Goal: Transaction & Acquisition: Purchase product/service

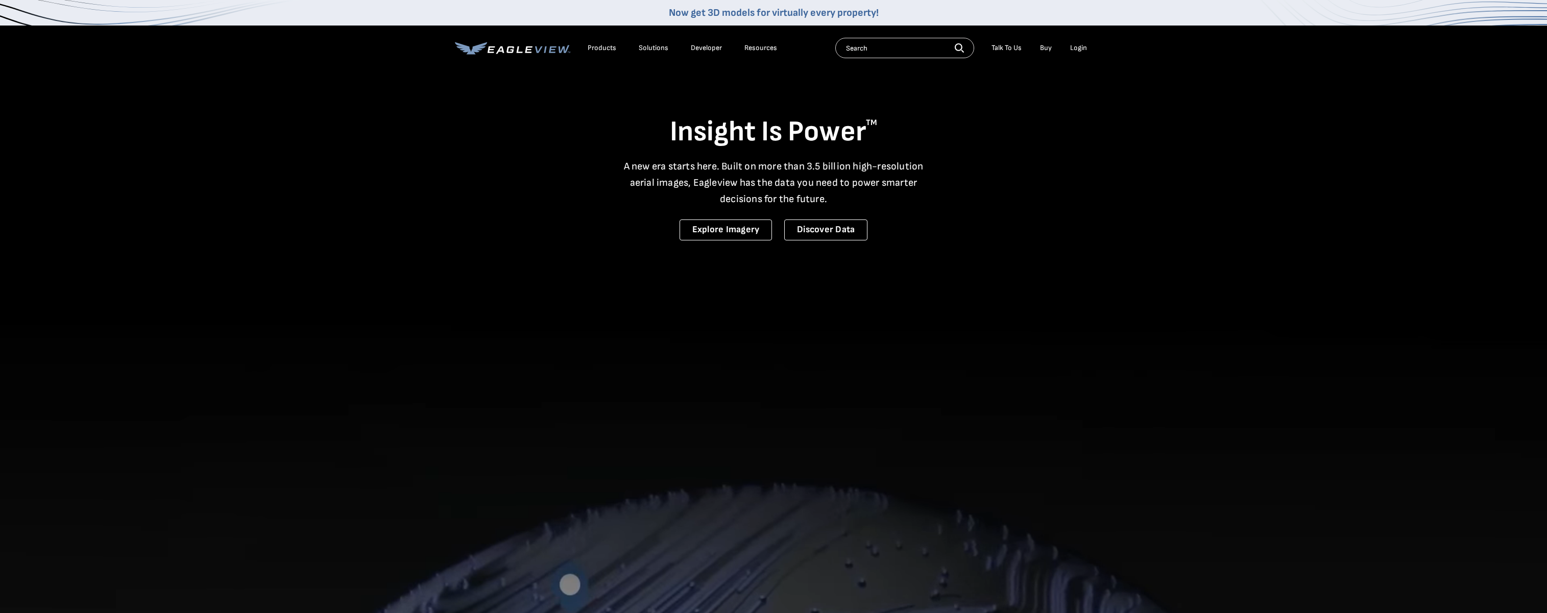
click at [1074, 47] on div "Login" at bounding box center [1078, 47] width 17 height 9
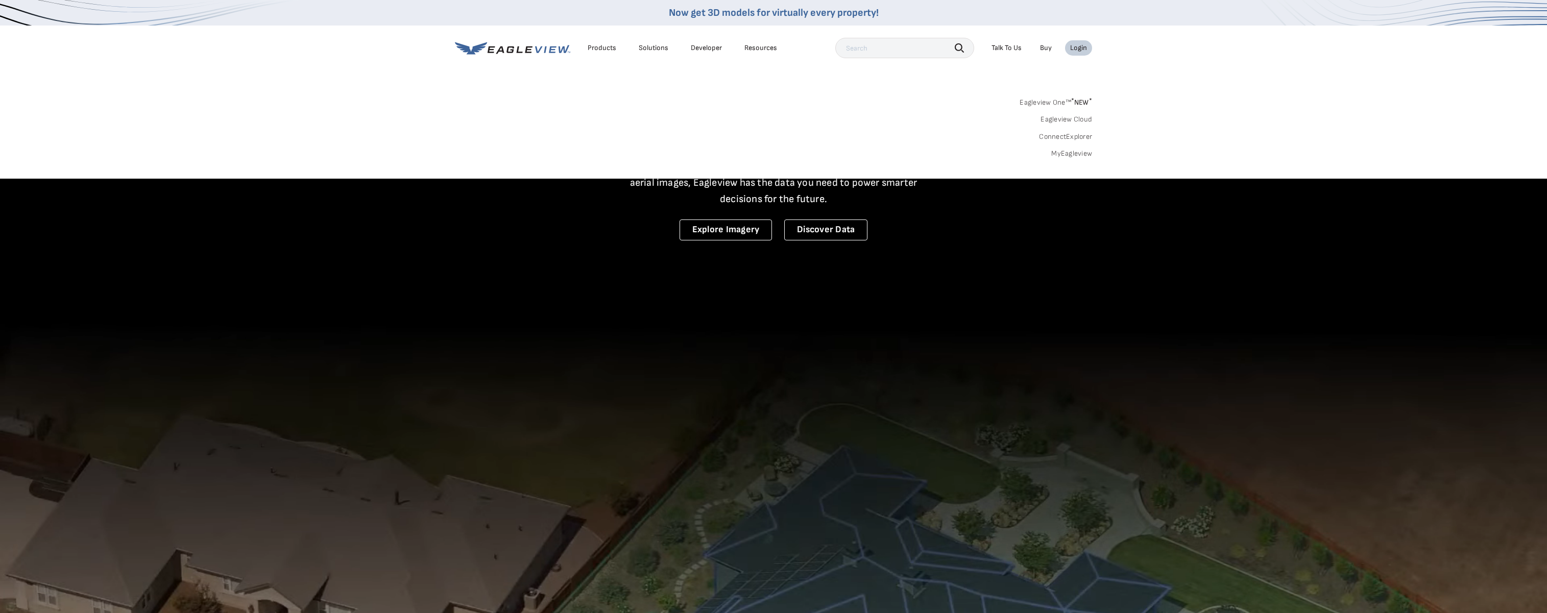
click at [1078, 154] on link "MyEagleview" at bounding box center [1071, 153] width 41 height 9
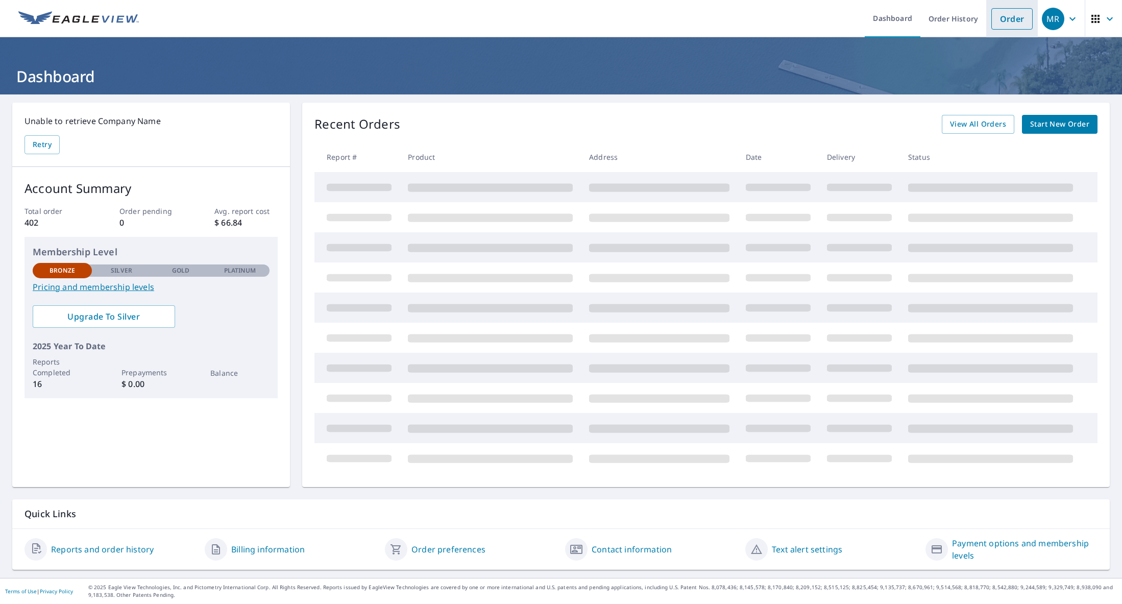
click at [1003, 15] on link "Order" at bounding box center [1011, 18] width 41 height 21
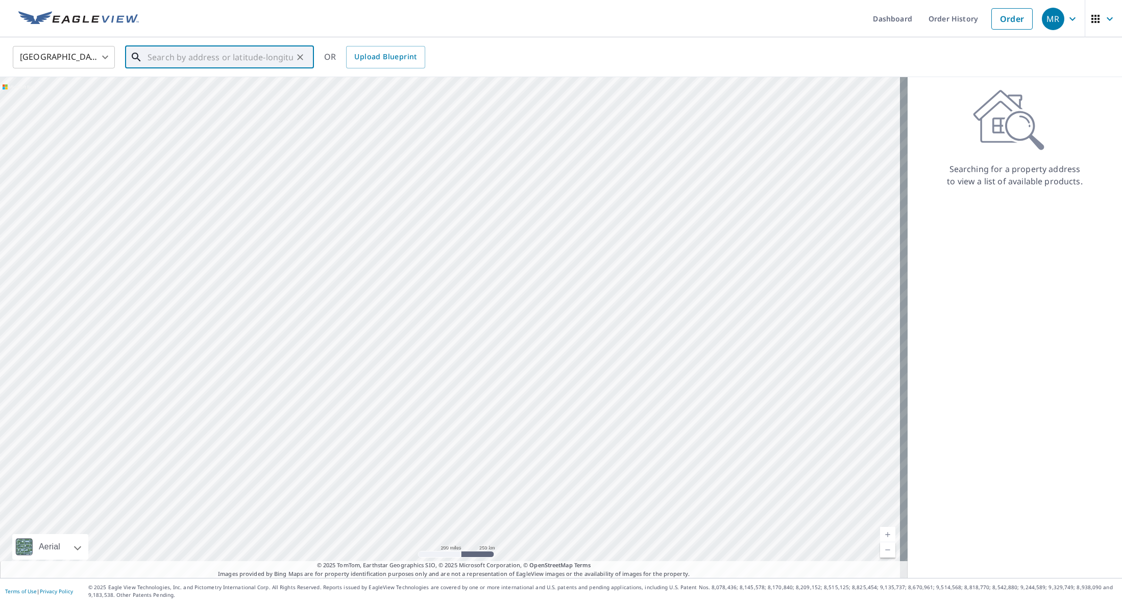
click at [155, 57] on input "text" at bounding box center [221, 57] width 146 height 29
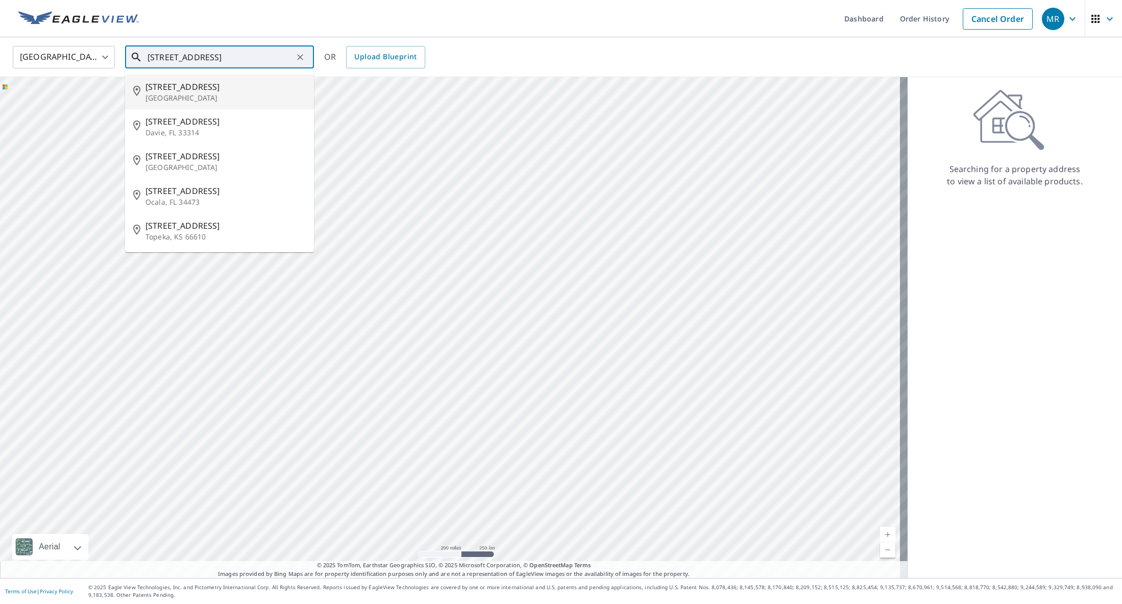
click at [180, 91] on span "[STREET_ADDRESS]" at bounding box center [226, 87] width 160 height 12
type input "[STREET_ADDRESS]"
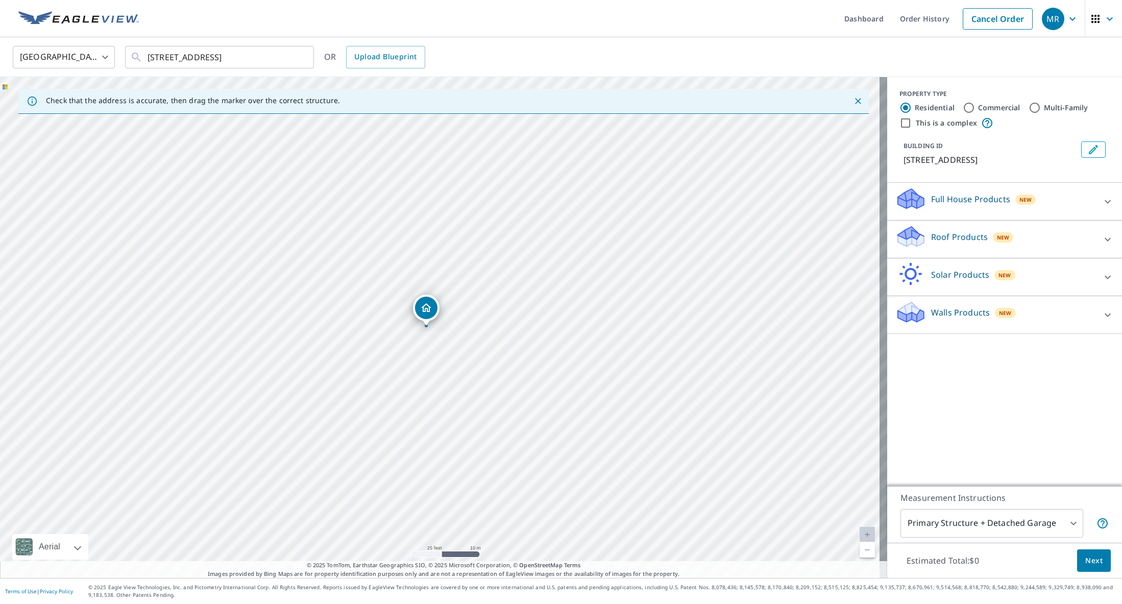
click at [947, 231] on p "Roof Products" at bounding box center [959, 237] width 57 height 12
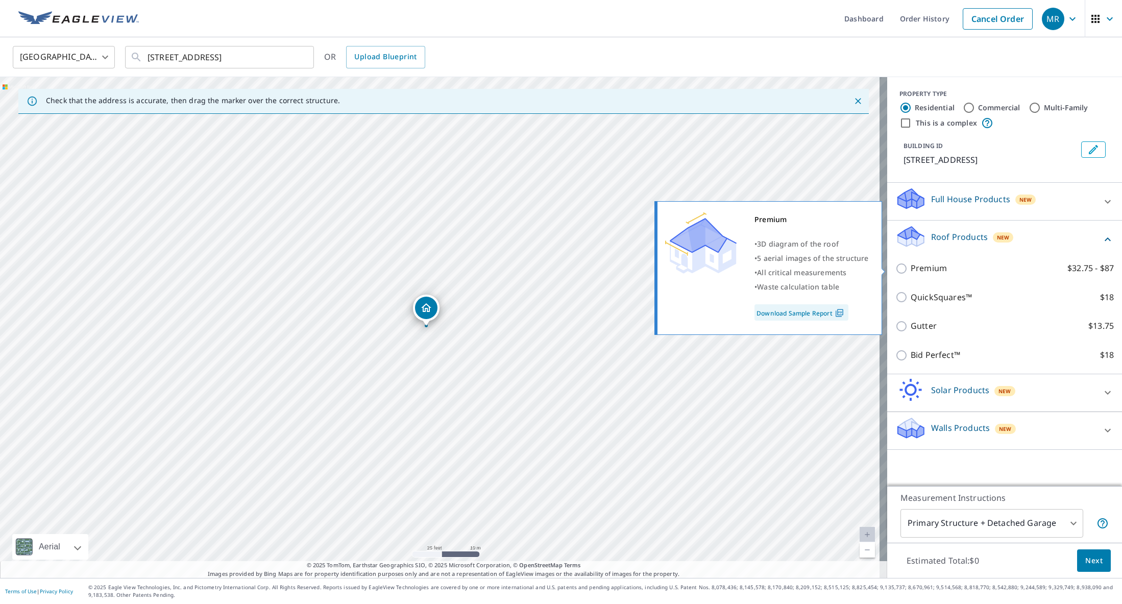
click at [925, 271] on p "Premium" at bounding box center [929, 268] width 36 height 13
click at [911, 271] on input "Premium $32.75 - $87" at bounding box center [902, 268] width 15 height 12
checkbox input "true"
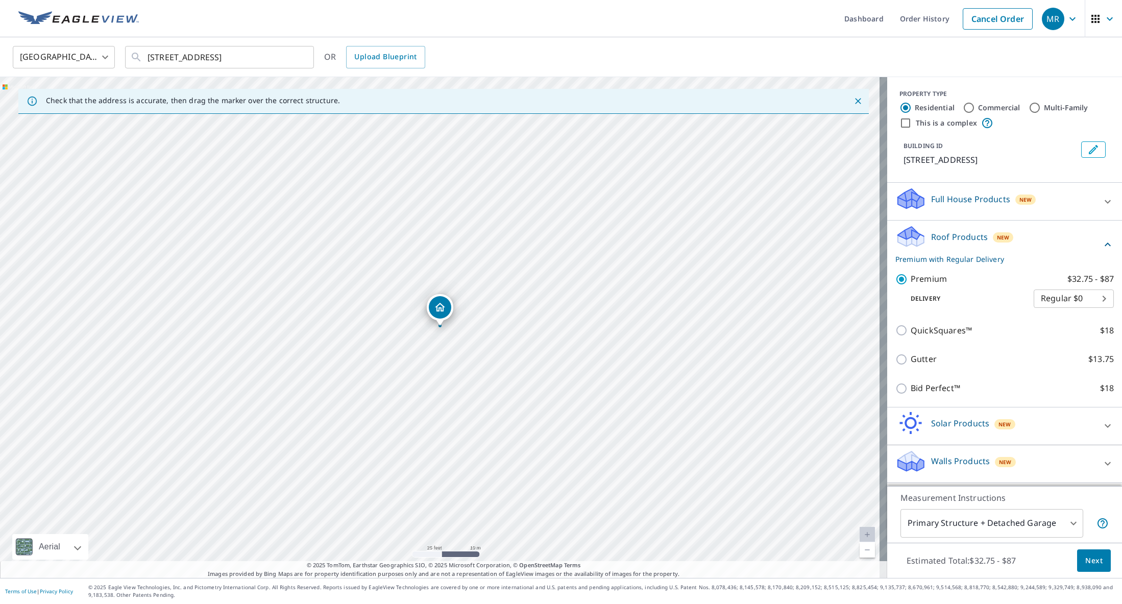
click at [1093, 557] on span "Next" at bounding box center [1093, 560] width 17 height 13
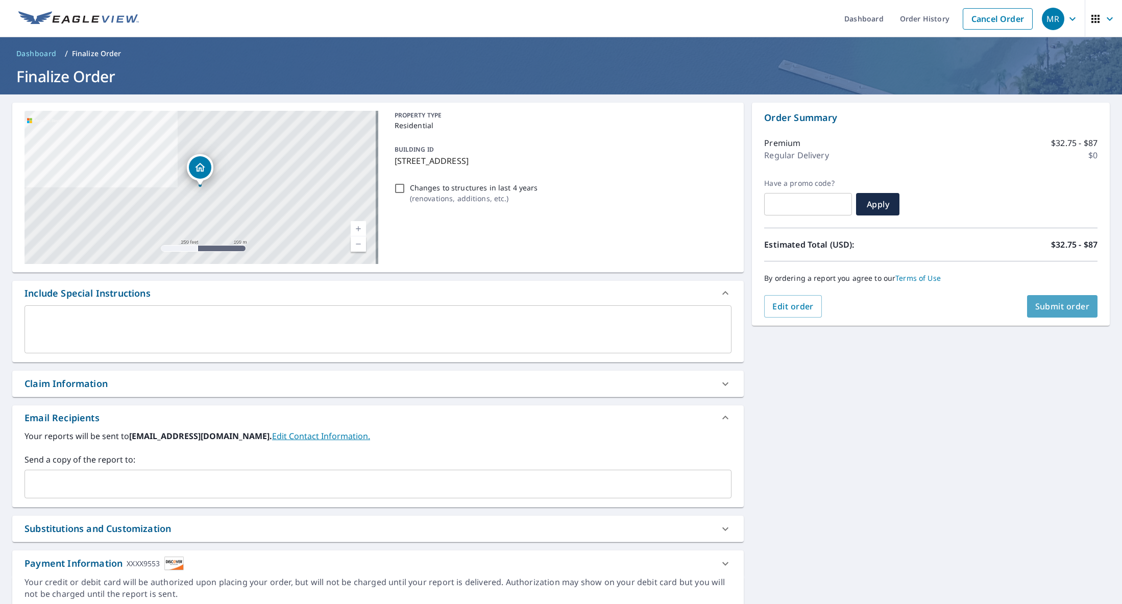
click at [1076, 303] on span "Submit order" at bounding box center [1062, 306] width 55 height 11
